Goal: Information Seeking & Learning: Learn about a topic

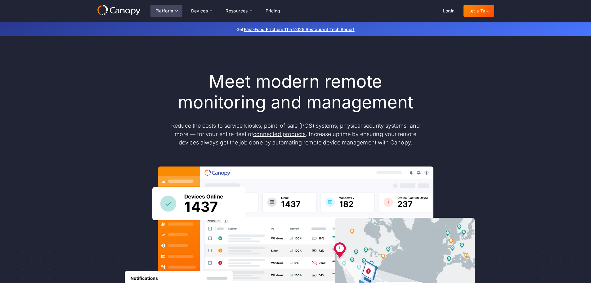
click at [177, 10] on icon at bounding box center [176, 10] width 5 height 5
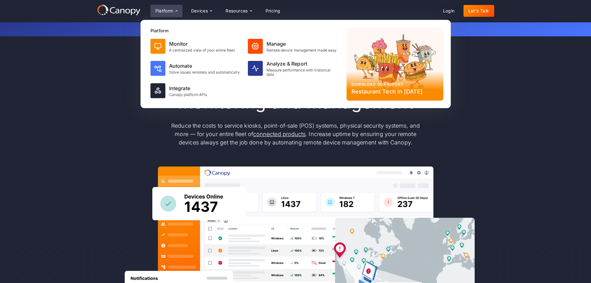
click at [103, 49] on div "Meet modern remote monitoring and management Reduce the costs to service kiosks…" at bounding box center [295, 203] width 397 height 334
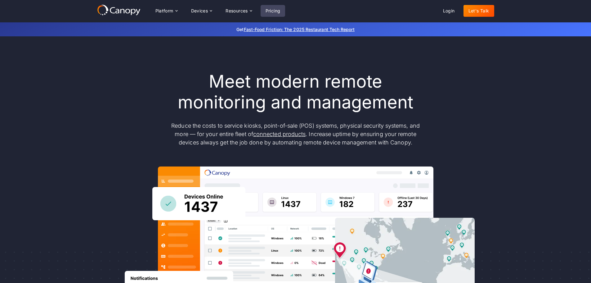
click at [275, 12] on link "Pricing" at bounding box center [273, 11] width 25 height 12
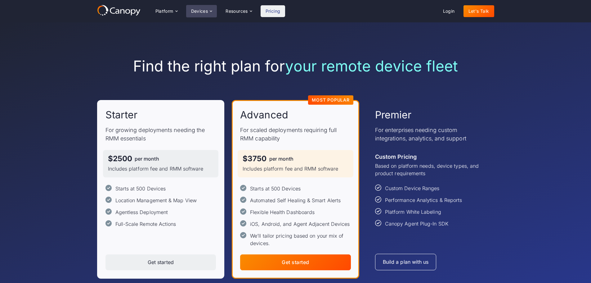
click at [209, 12] on icon at bounding box center [210, 11] width 5 height 5
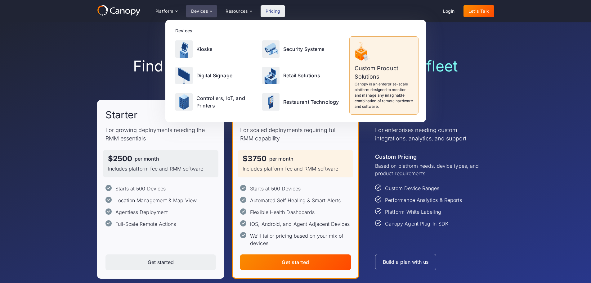
click at [143, 29] on div "Find the right plan for your remote device fleet Starter For growing deployment…" at bounding box center [295, 167] width 397 height 291
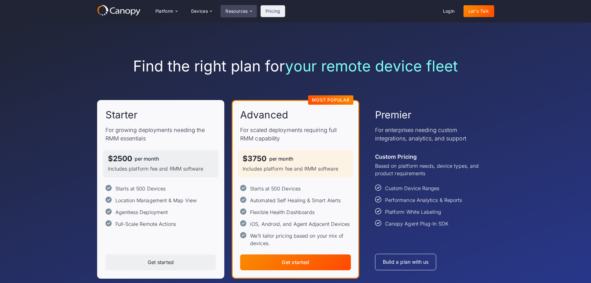
click at [236, 14] on div "Resources" at bounding box center [239, 11] width 36 height 12
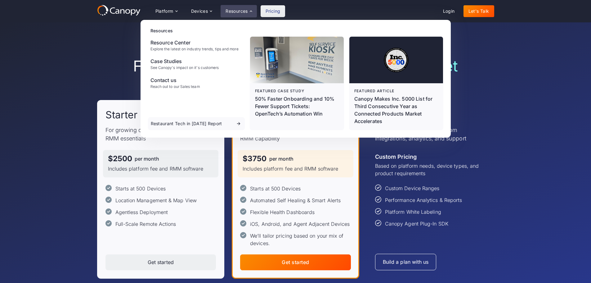
click at [99, 40] on div "Find the right plan for your remote device fleet Starter For growing deployment…" at bounding box center [295, 167] width 397 height 291
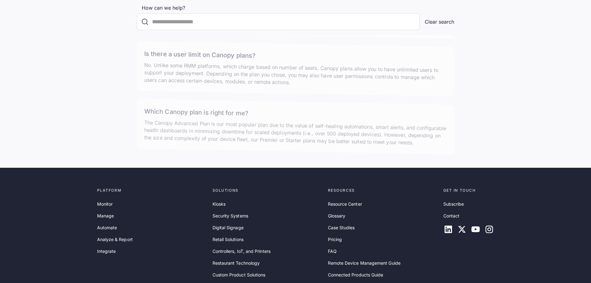
scroll to position [1973, 0]
